Goal: Transaction & Acquisition: Purchase product/service

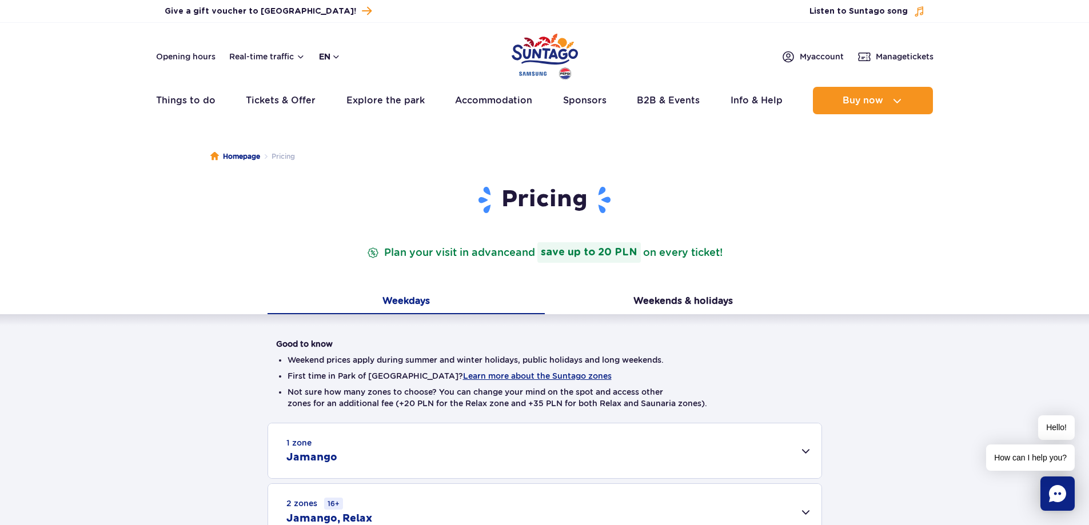
click at [338, 57] on button "en" at bounding box center [330, 56] width 22 height 11
click at [349, 105] on span "EN" at bounding box center [346, 104] width 11 height 11
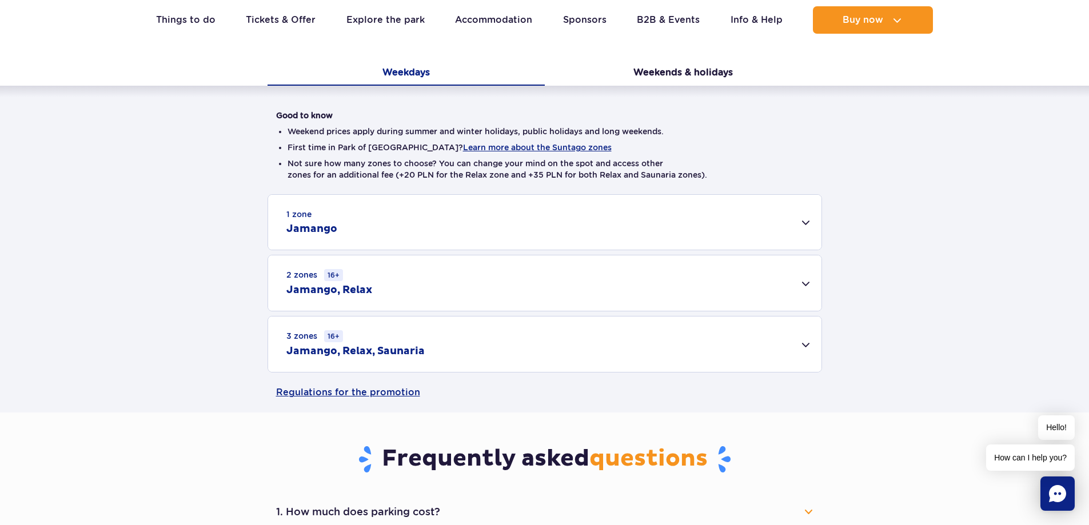
click at [807, 345] on div "3 zones 16+ Jamango, Relax, Saunaria" at bounding box center [544, 344] width 553 height 55
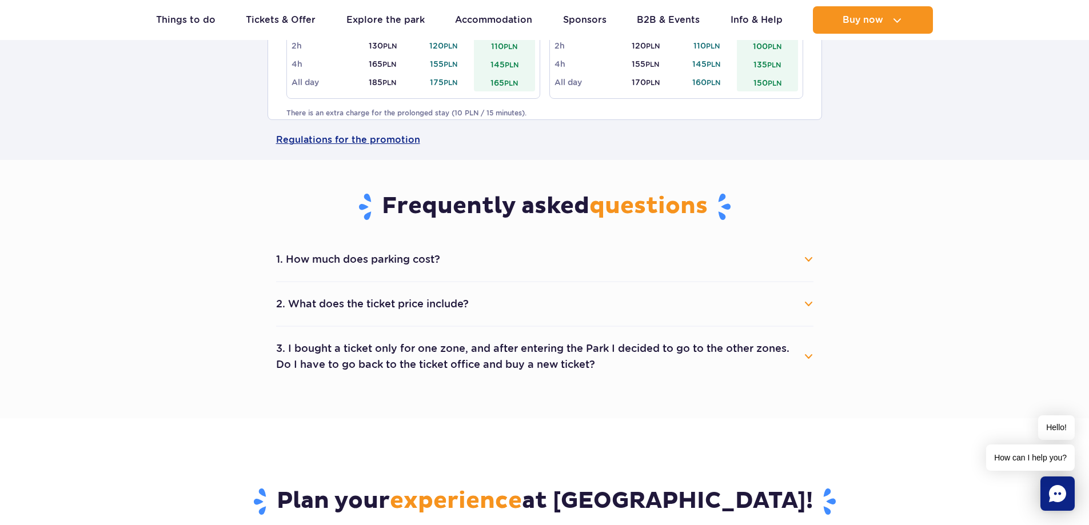
scroll to position [629, 0]
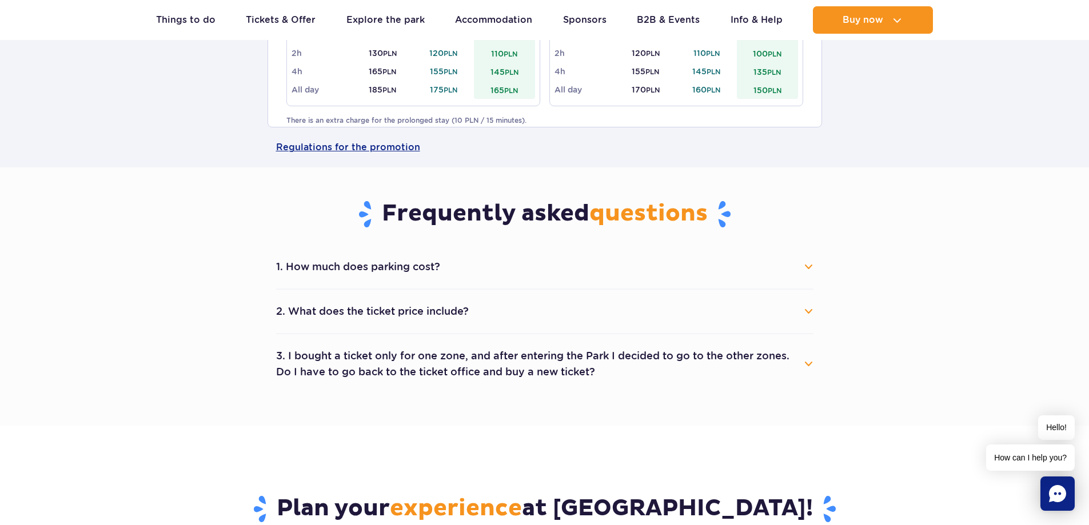
click at [480, 310] on button "2. What does the ticket price include?" at bounding box center [544, 311] width 537 height 25
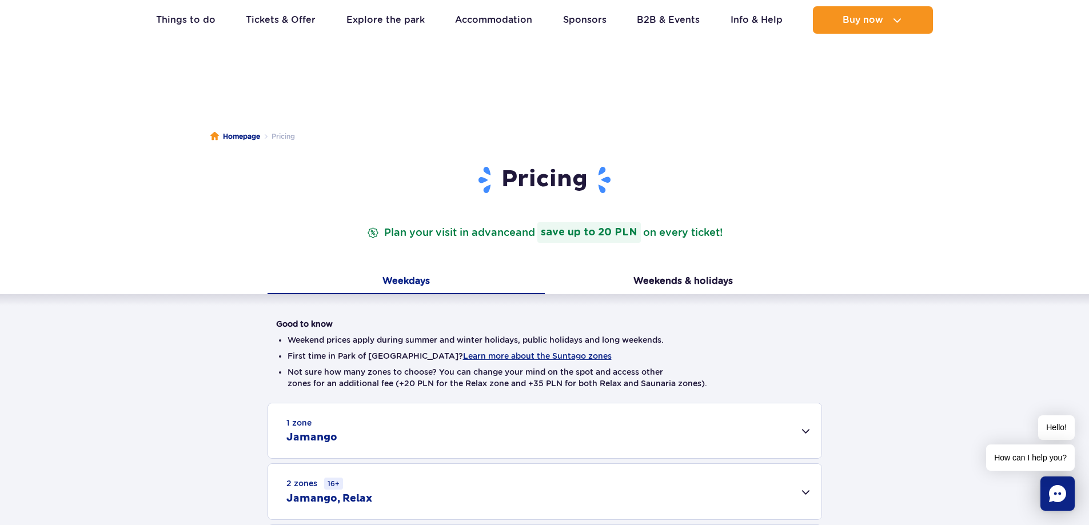
scroll to position [0, 0]
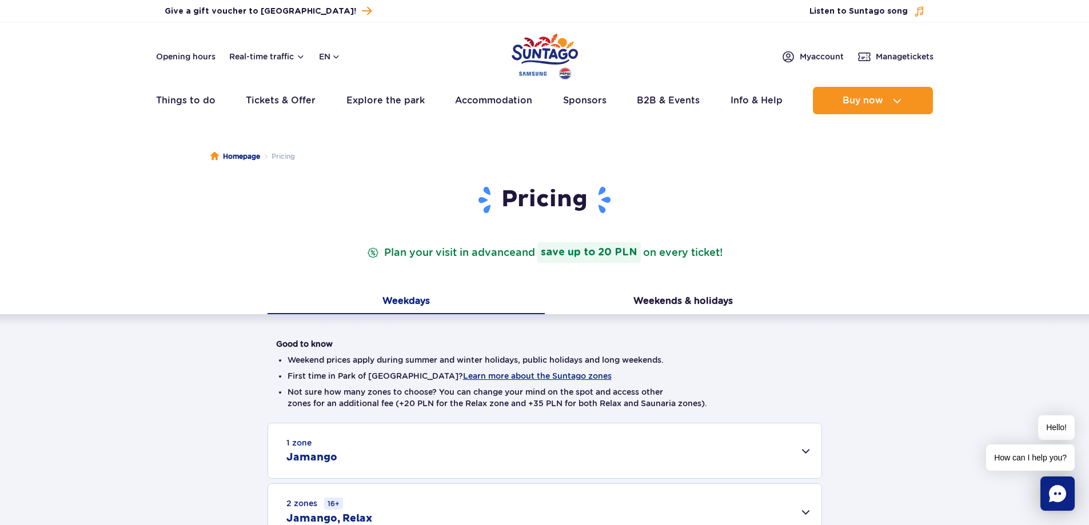
click at [522, 51] on img "Park of Poland" at bounding box center [545, 56] width 66 height 53
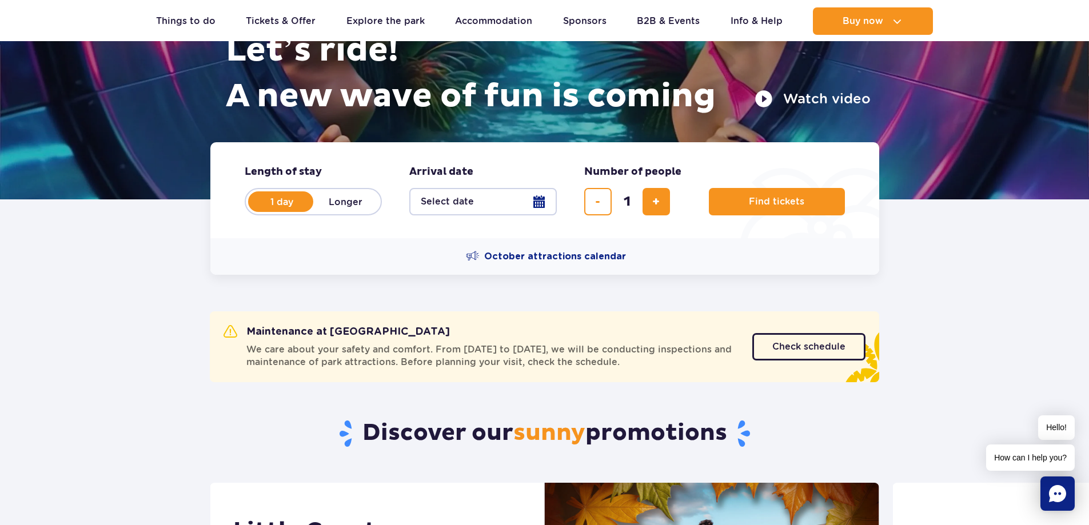
scroll to position [171, 0]
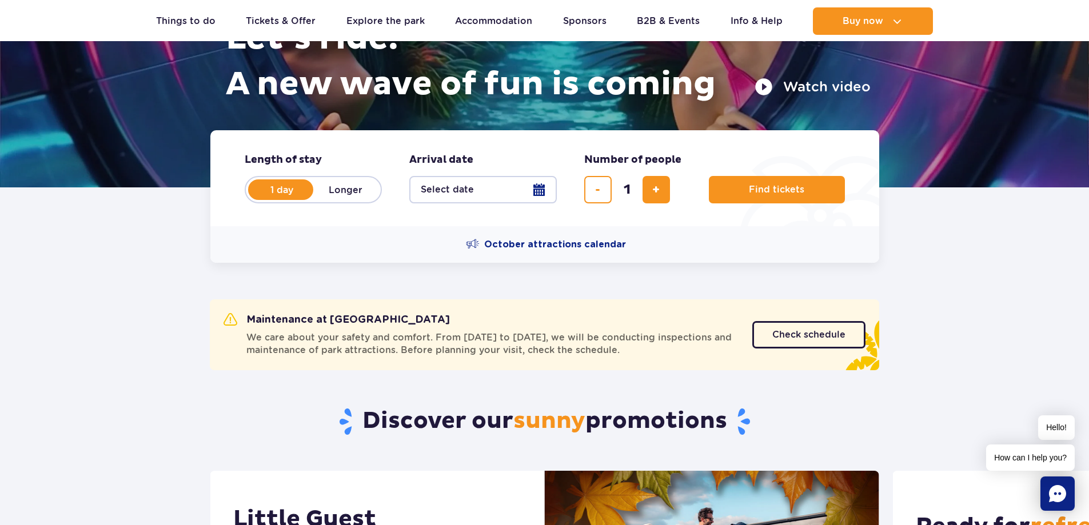
click at [322, 190] on label "Longer" at bounding box center [345, 190] width 65 height 24
click at [322, 199] on input "Longer" at bounding box center [319, 200] width 13 height 2
radio input "false"
radio input "true"
click at [549, 188] on button "Select date" at bounding box center [482, 189] width 147 height 27
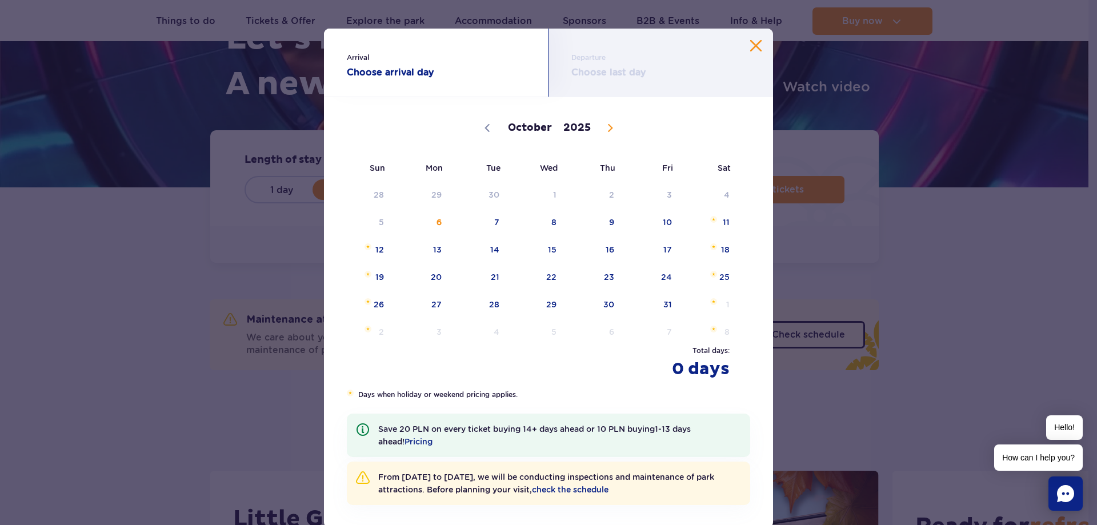
click at [606, 125] on icon at bounding box center [610, 128] width 8 height 8
select select "11"
click at [658, 221] on span "12" at bounding box center [653, 222] width 58 height 26
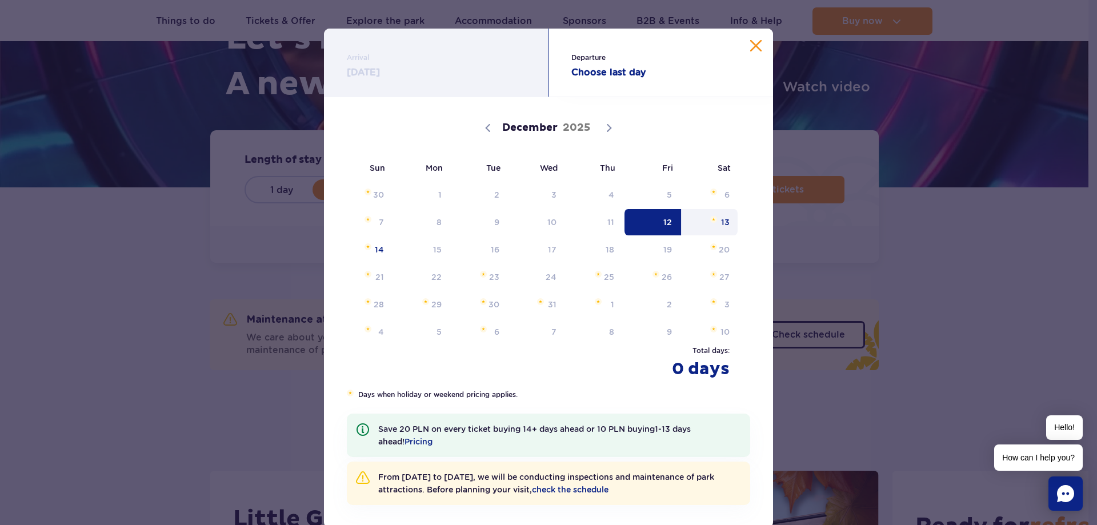
click at [705, 221] on span "13" at bounding box center [710, 222] width 58 height 26
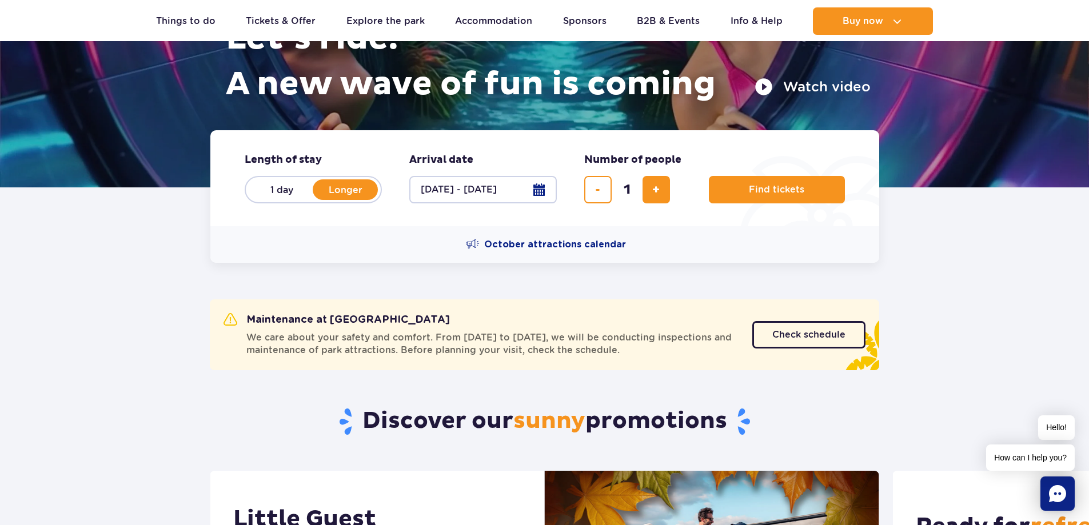
click at [546, 190] on button "12.12.25 - 13.12.25" at bounding box center [482, 189] width 147 height 27
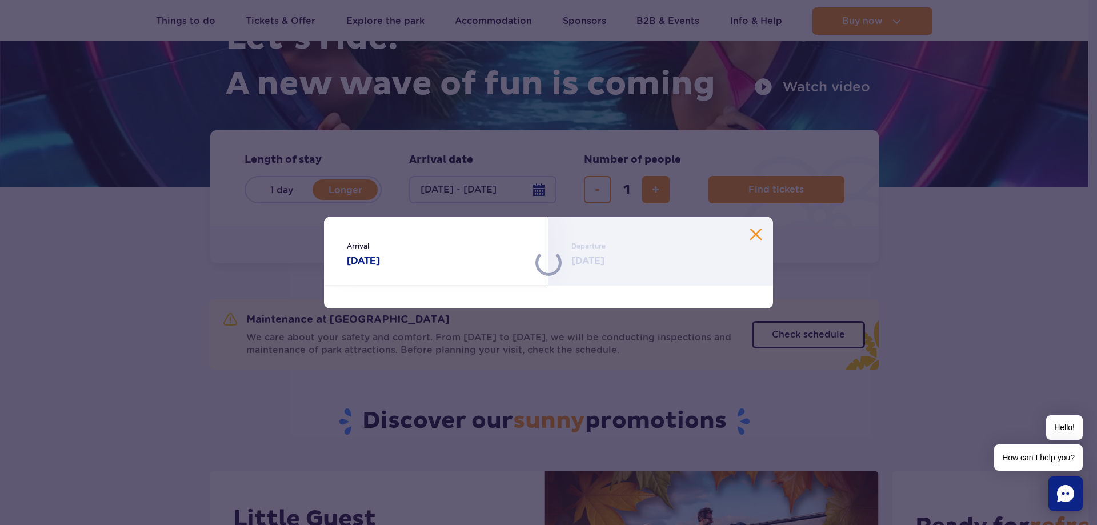
select select "11"
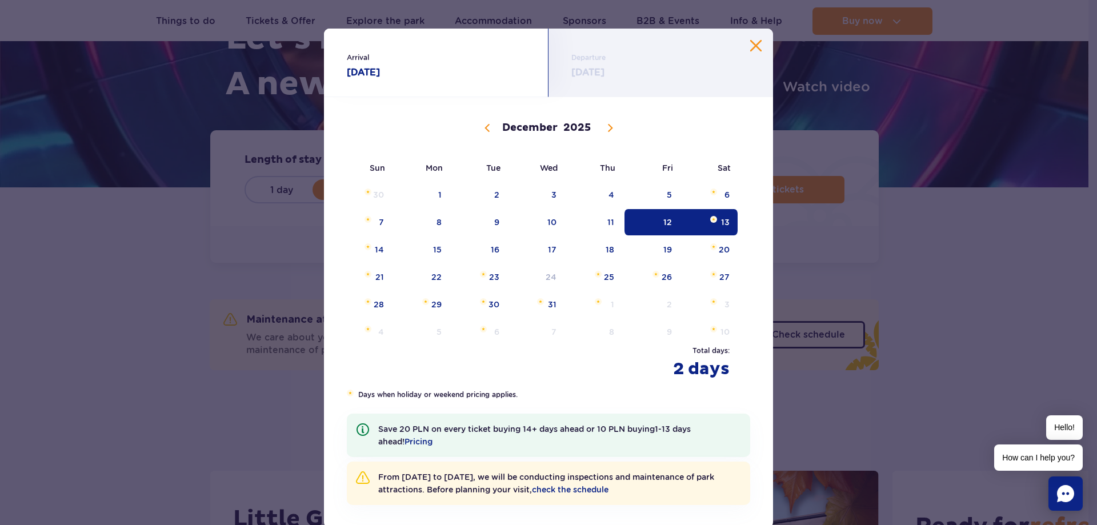
click at [643, 220] on span "12" at bounding box center [653, 222] width 58 height 26
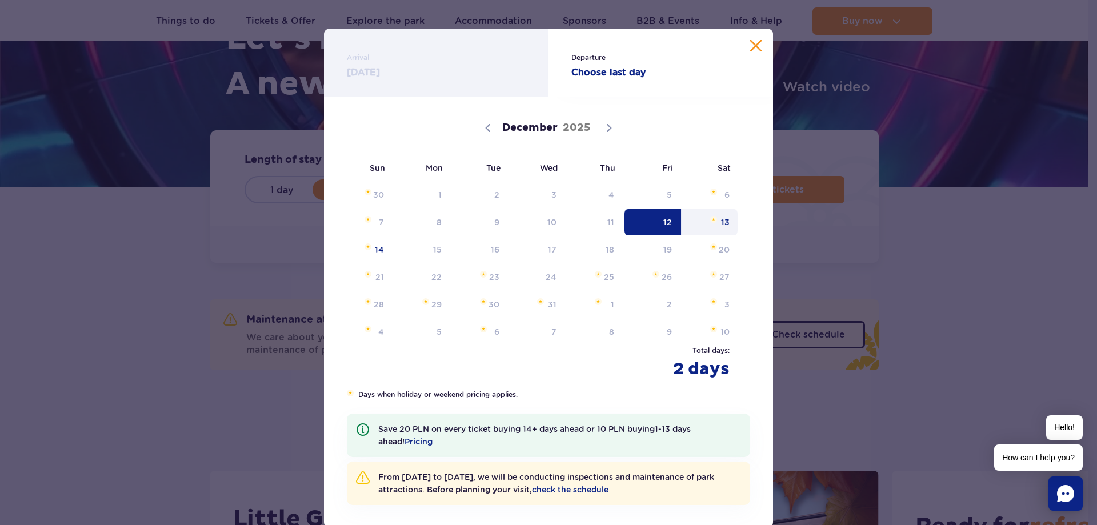
click at [721, 222] on span "13" at bounding box center [710, 222] width 58 height 26
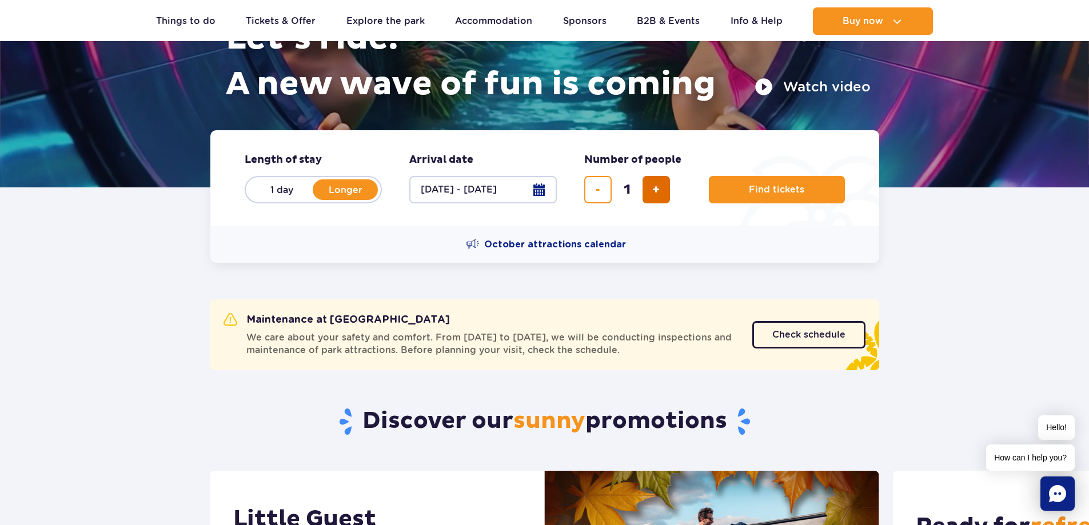
click at [657, 190] on span "add ticket" at bounding box center [655, 190] width 7 height 0
type input "3"
click at [775, 188] on span "Find tickets" at bounding box center [771, 190] width 55 height 10
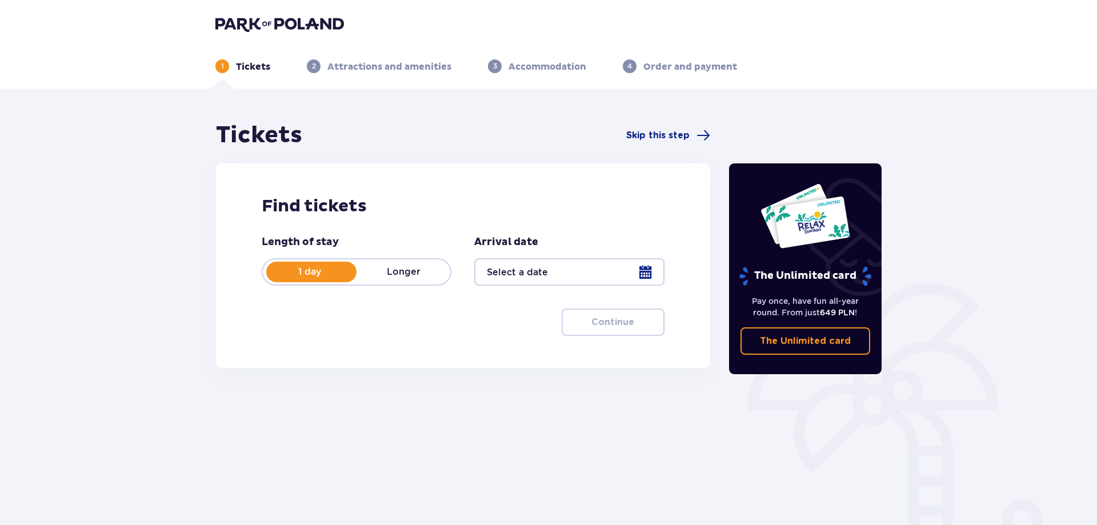
type input "12.12.25 - 13.12.25"
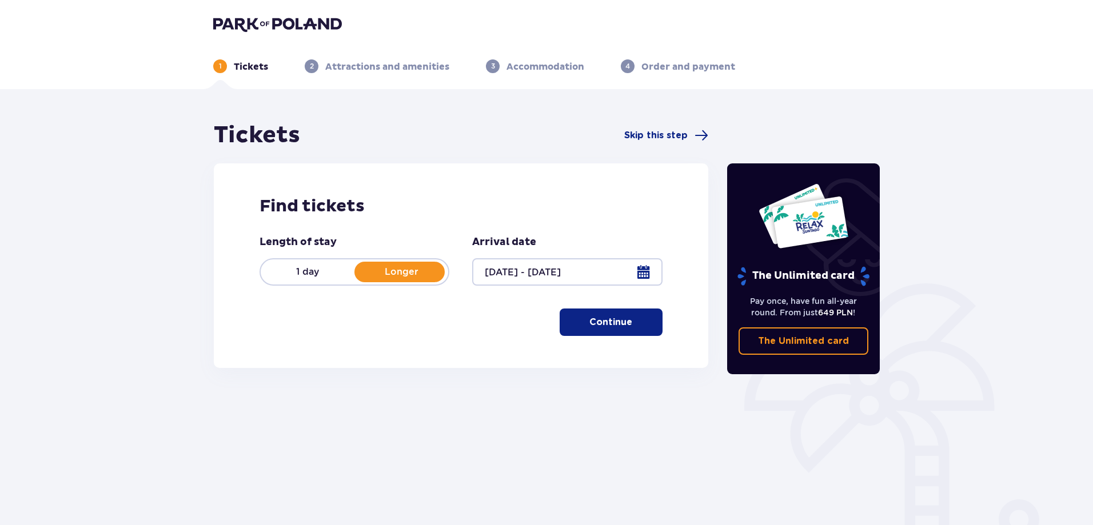
click at [602, 324] on p "Continue" at bounding box center [610, 322] width 43 height 13
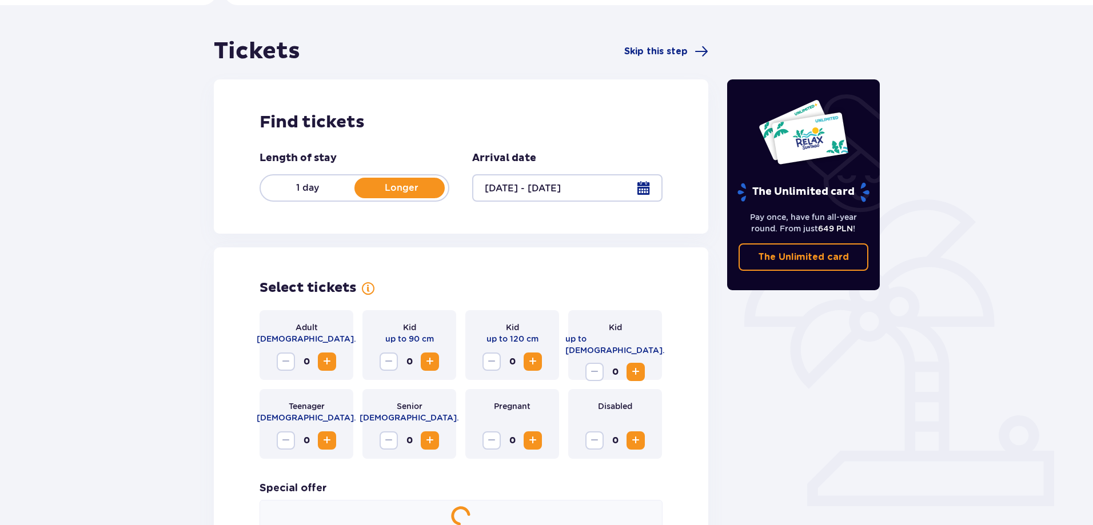
scroll to position [233, 0]
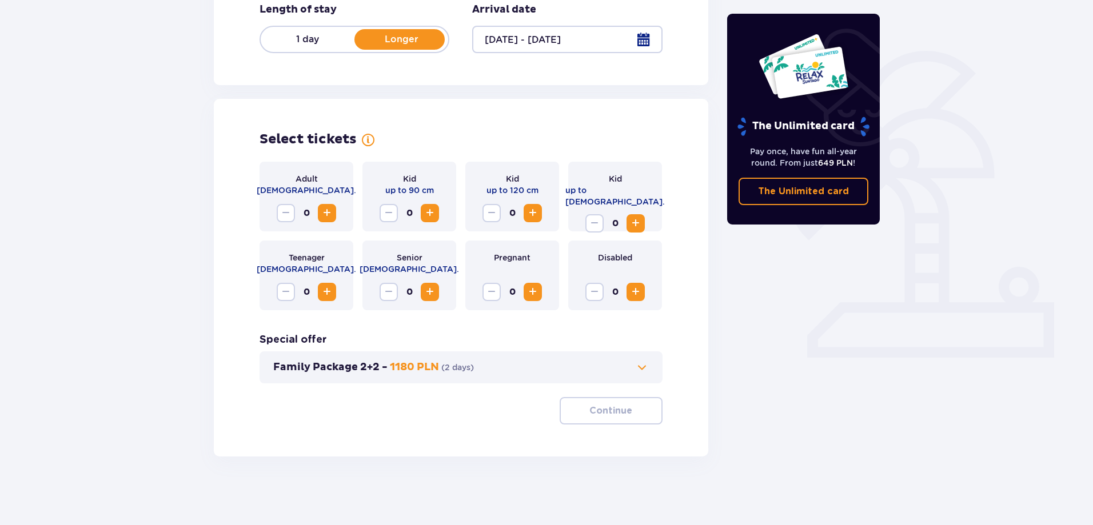
click at [536, 215] on span "Increase" at bounding box center [533, 213] width 14 height 14
click at [484, 212] on button "Decrease" at bounding box center [491, 213] width 18 height 18
click at [331, 211] on span "Increase" at bounding box center [327, 213] width 14 height 14
click at [431, 212] on span "Increase" at bounding box center [430, 213] width 14 height 14
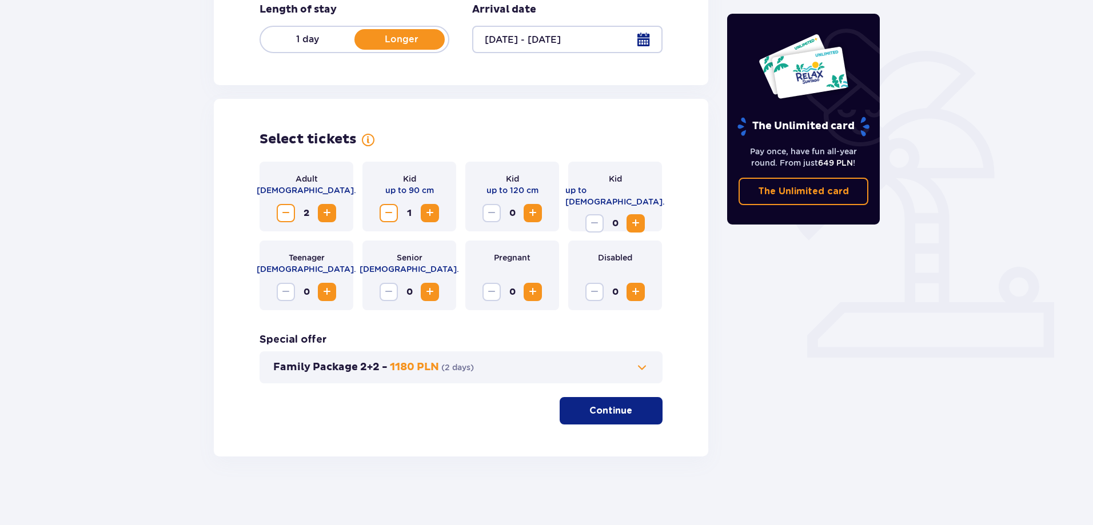
click at [389, 209] on span "Decrease" at bounding box center [389, 213] width 14 height 14
click at [295, 209] on div "2" at bounding box center [306, 213] width 59 height 18
click at [289, 214] on span "Decrease" at bounding box center [286, 213] width 14 height 14
click at [321, 217] on span "Increase" at bounding box center [327, 213] width 14 height 14
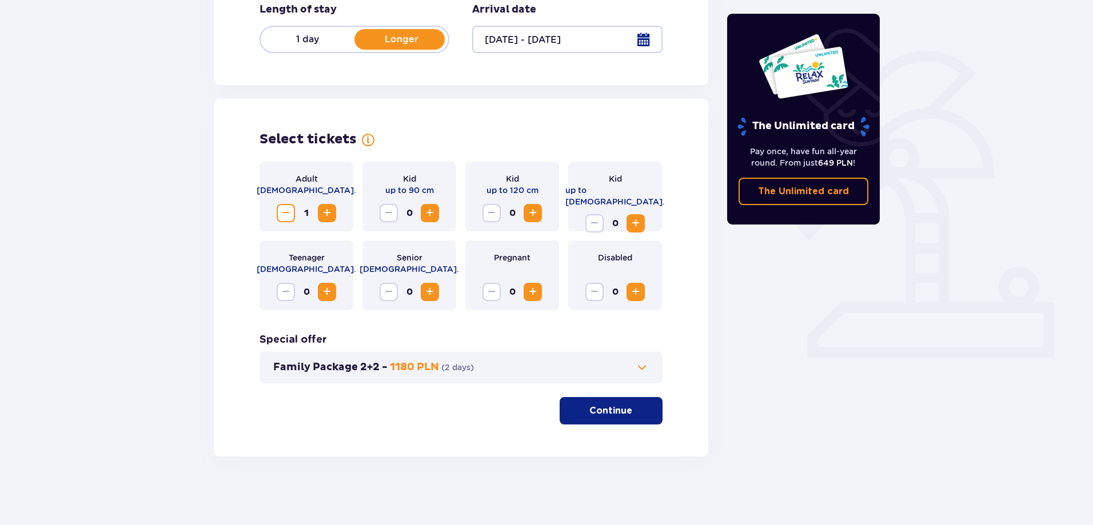
click at [322, 215] on span "Increase" at bounding box center [327, 213] width 14 height 14
click at [431, 214] on span "Increase" at bounding box center [430, 213] width 14 height 14
click at [601, 413] on p "Continue" at bounding box center [610, 411] width 43 height 13
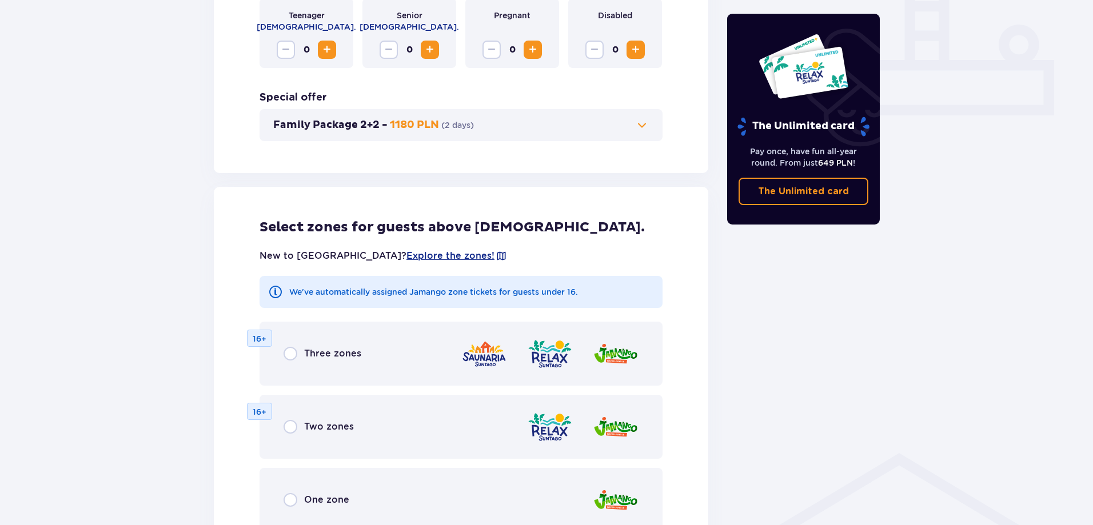
scroll to position [634, 0]
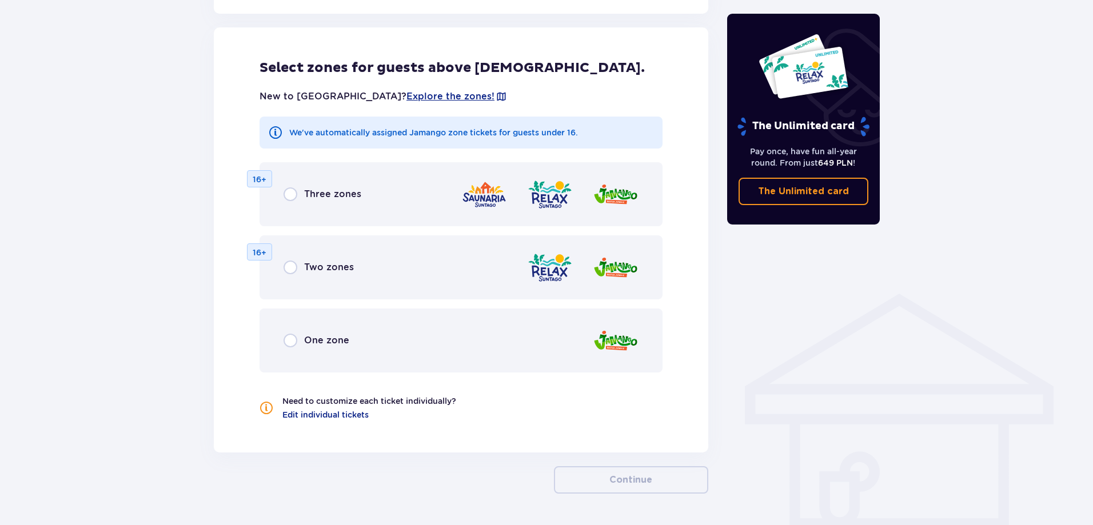
click at [291, 195] on input "radio" at bounding box center [290, 194] width 14 height 14
radio input "true"
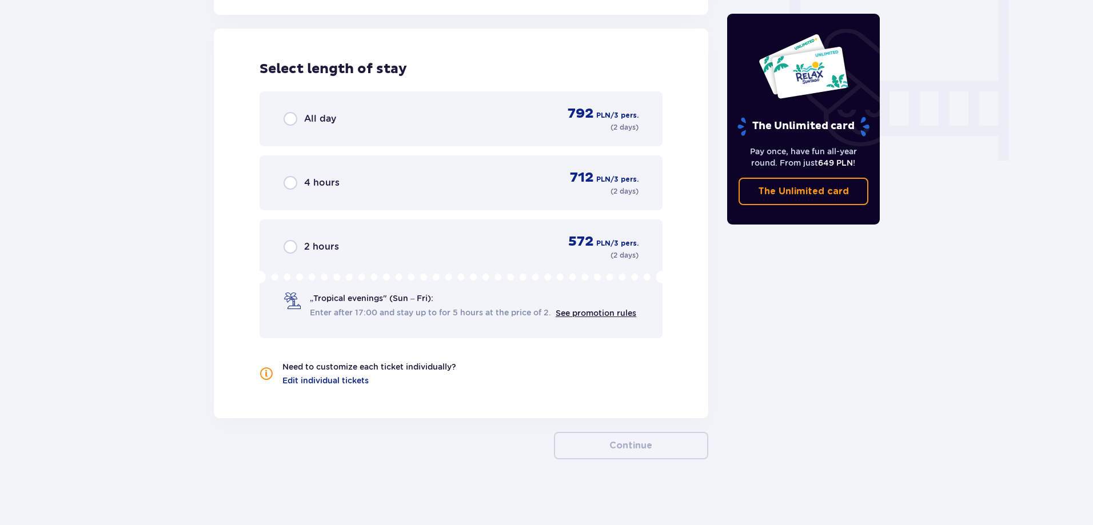
scroll to position [1073, 0]
click at [287, 186] on input "radio" at bounding box center [290, 182] width 14 height 14
radio input "true"
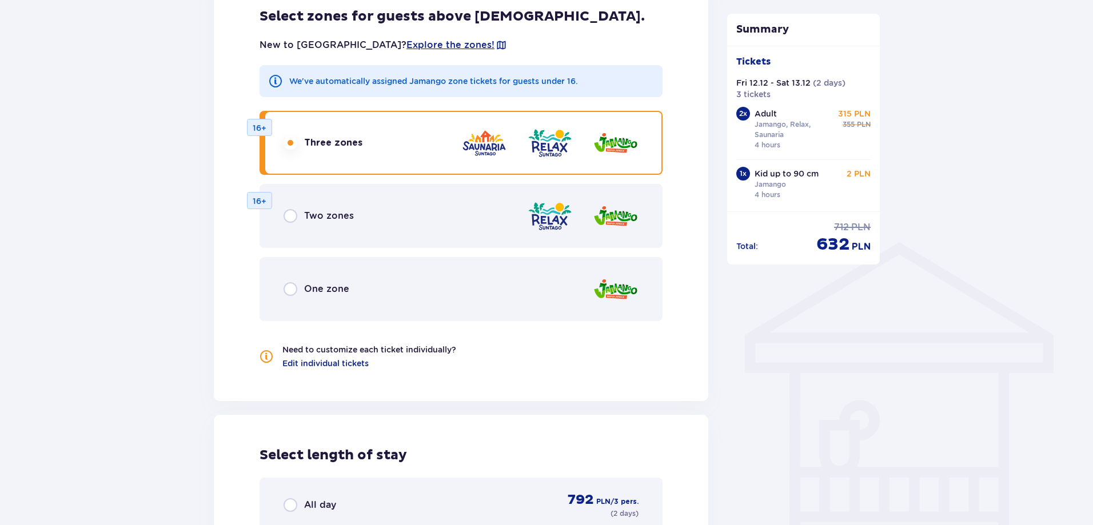
scroll to position [682, 0]
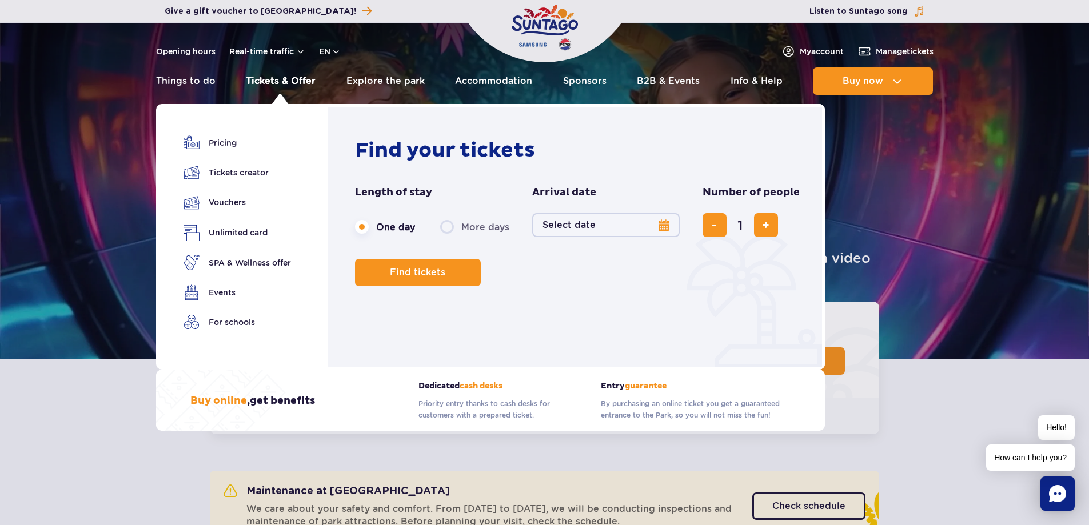
click at [280, 84] on link "Tickets & Offer" at bounding box center [281, 80] width 70 height 27
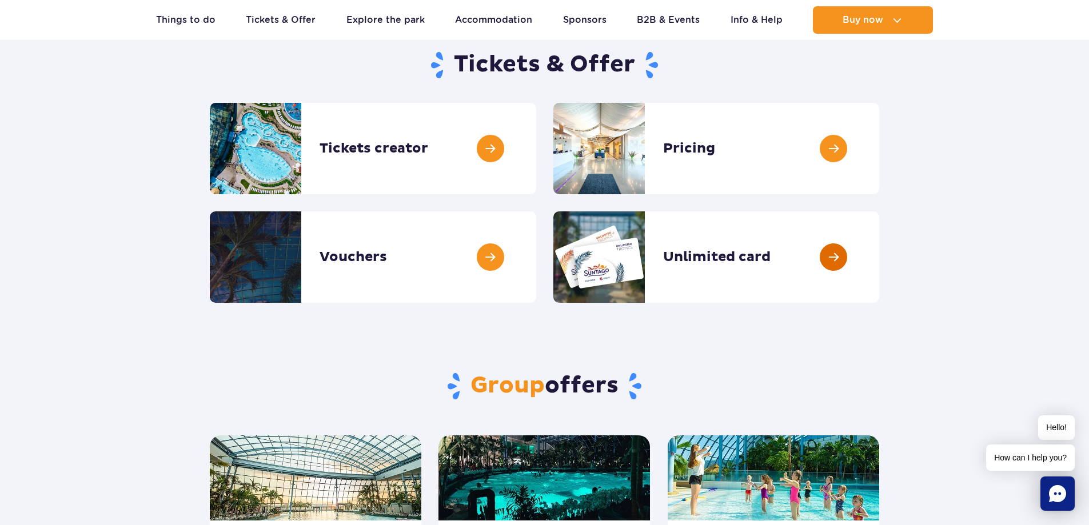
click at [879, 255] on link at bounding box center [879, 256] width 0 height 91
click at [536, 257] on link at bounding box center [536, 256] width 0 height 91
click at [536, 148] on link at bounding box center [536, 148] width 0 height 91
click at [879, 142] on link at bounding box center [879, 148] width 0 height 91
click at [536, 149] on link at bounding box center [536, 148] width 0 height 91
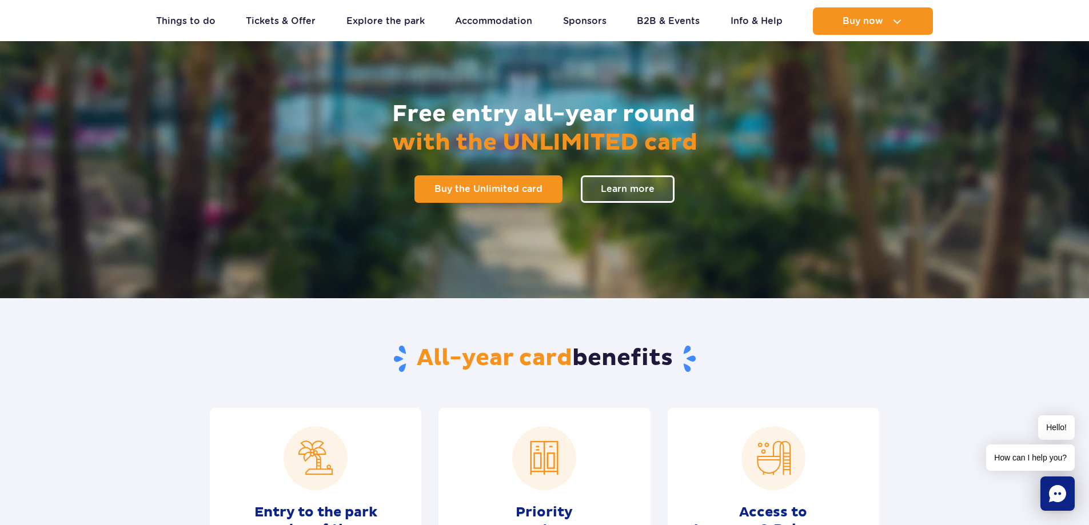
scroll to position [114, 0]
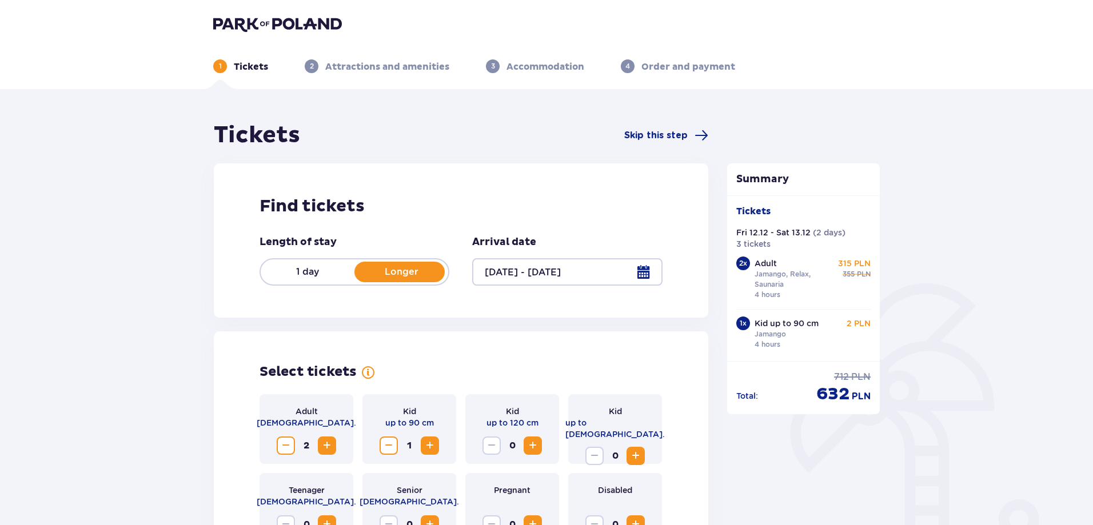
type input "[DATE] - [DATE]"
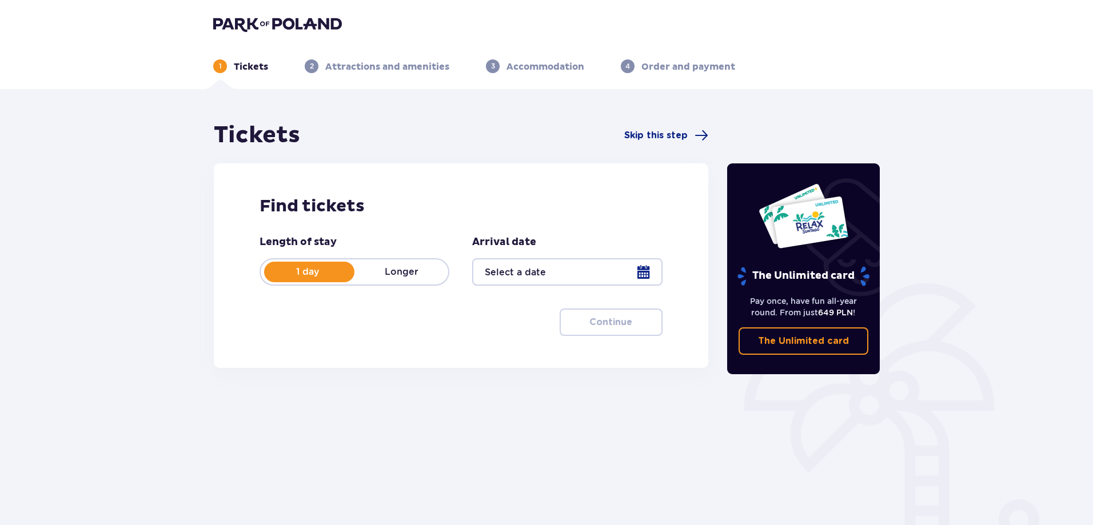
click at [407, 267] on p "Longer" at bounding box center [401, 272] width 94 height 13
click at [648, 273] on div at bounding box center [567, 271] width 190 height 27
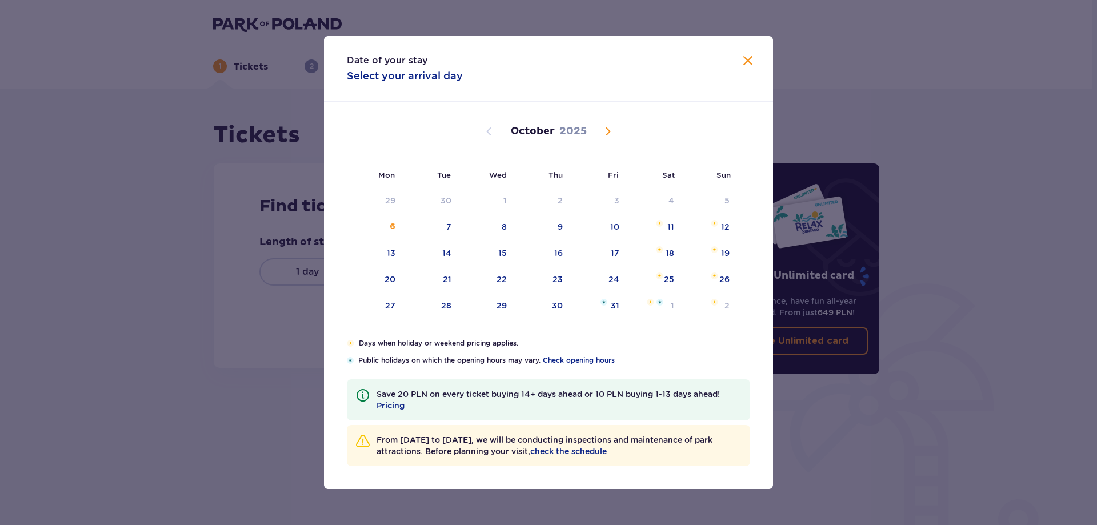
click at [609, 125] on span "Next month" at bounding box center [608, 132] width 14 height 14
click at [605, 135] on span "Next month" at bounding box center [608, 132] width 14 height 14
click at [607, 127] on span "Next month" at bounding box center [608, 132] width 14 height 14
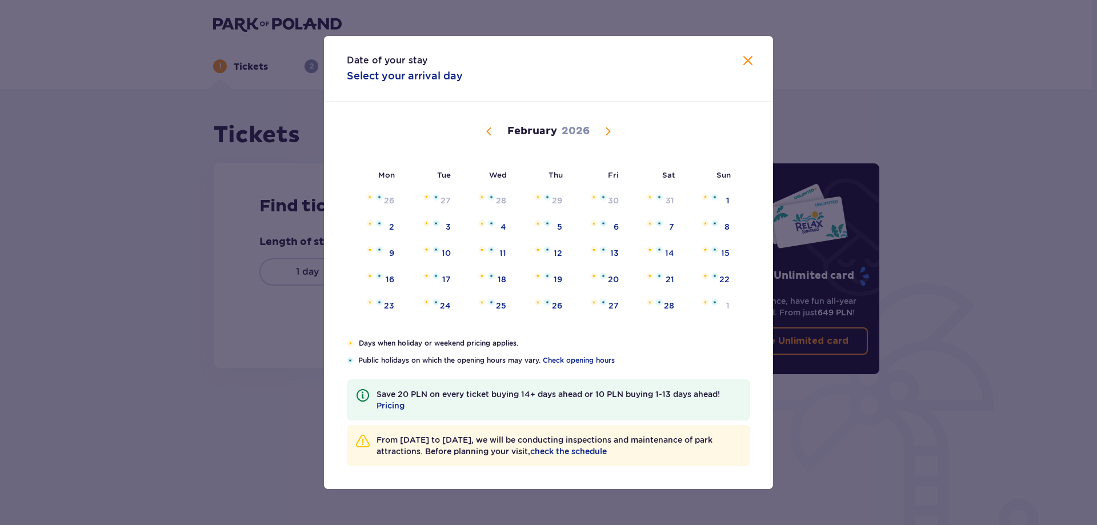
click at [745, 61] on span "Close" at bounding box center [748, 61] width 14 height 14
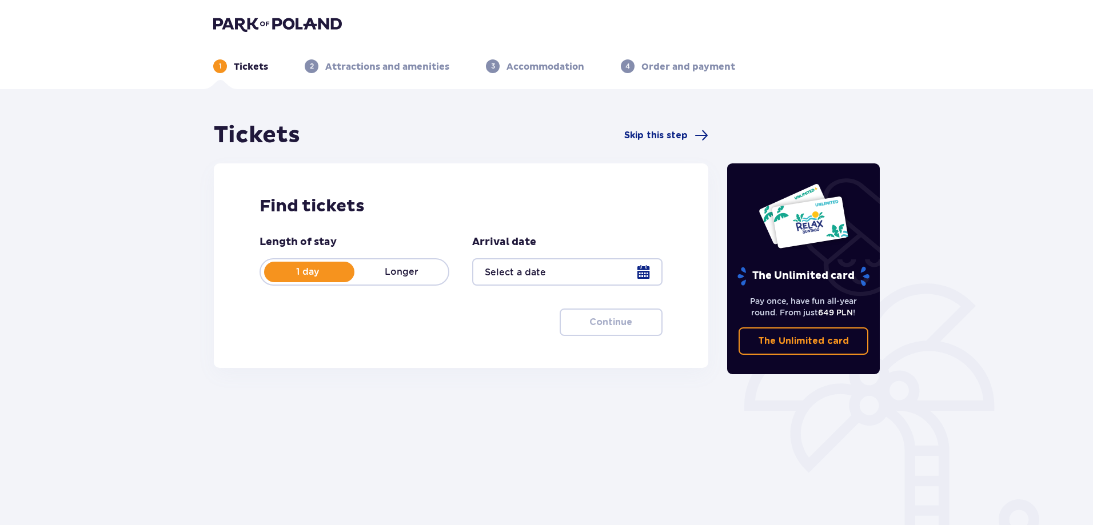
drag, startPoint x: 410, startPoint y: 275, endPoint x: 422, endPoint y: 273, distance: 11.6
click at [410, 275] on p "Longer" at bounding box center [401, 272] width 94 height 13
click at [649, 271] on div at bounding box center [567, 271] width 190 height 27
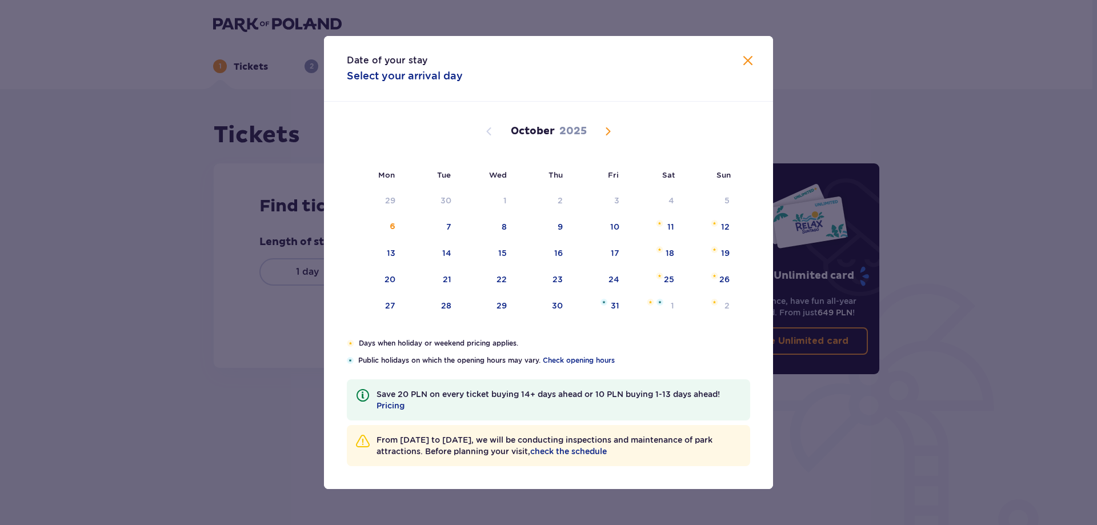
click at [602, 125] on span "Next month" at bounding box center [608, 132] width 14 height 14
click at [609, 131] on span "Next month" at bounding box center [608, 132] width 14 height 14
